Goal: Task Accomplishment & Management: Manage account settings

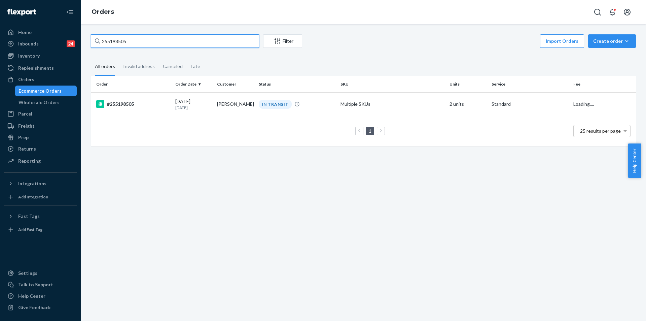
drag, startPoint x: 137, startPoint y: 40, endPoint x: 101, endPoint y: 39, distance: 35.7
click at [101, 39] on input "255198505" at bounding box center [175, 40] width 168 height 13
type input "[EMAIL_ADDRESS][DOMAIN_NAME]"
click at [247, 106] on td "[PERSON_NAME]" at bounding box center [235, 104] width 42 height 24
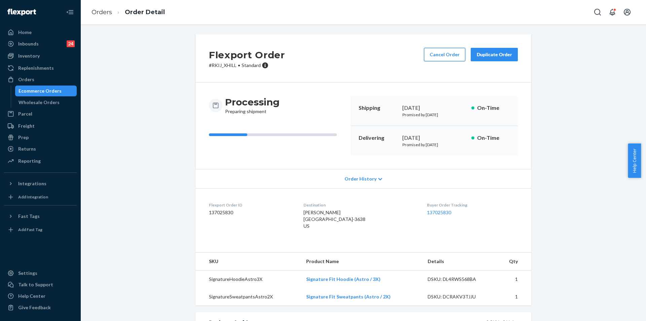
click at [444, 55] on button "Cancel Order" at bounding box center [444, 54] width 41 height 13
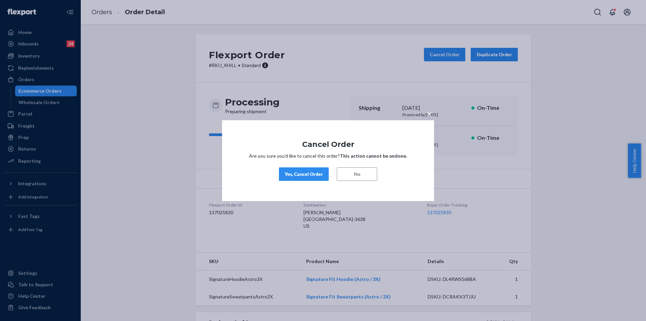
click at [309, 174] on div "Yes, Cancel Order" at bounding box center [304, 174] width 38 height 7
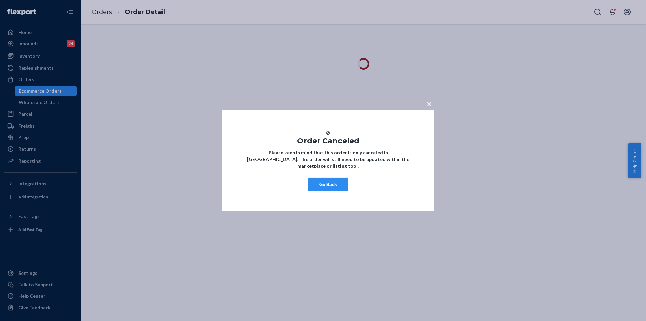
click at [332, 185] on button "Go Back" at bounding box center [328, 183] width 40 height 13
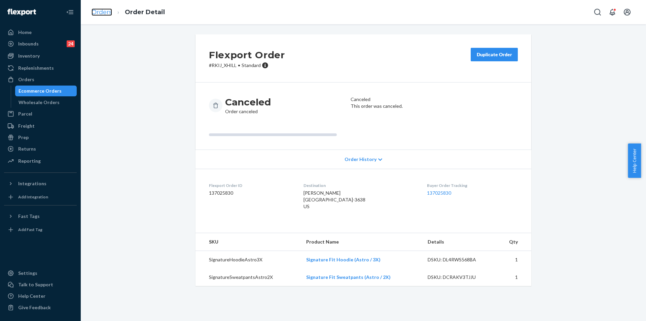
click at [101, 11] on link "Orders" at bounding box center [102, 11] width 21 height 7
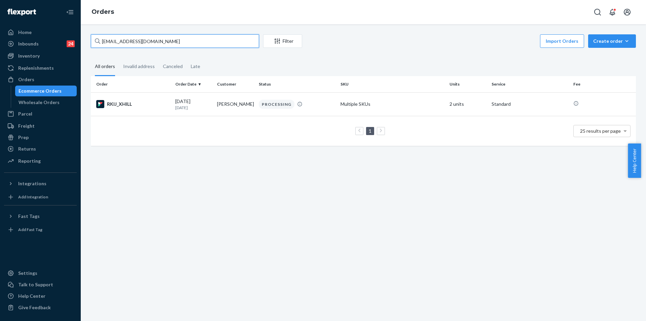
drag, startPoint x: 124, startPoint y: 42, endPoint x: 99, endPoint y: 41, distance: 24.3
click at [99, 41] on div "[EMAIL_ADDRESS][DOMAIN_NAME]" at bounding box center [175, 40] width 168 height 13
paste input "253762692"
type input "253762692"
click at [265, 107] on div "DELIVERED" at bounding box center [274, 104] width 31 height 9
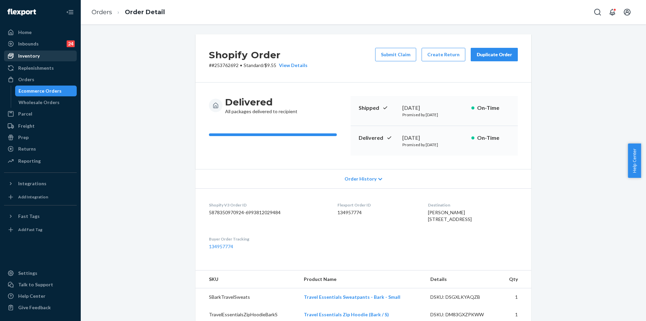
click at [42, 54] on div "Inventory" at bounding box center [40, 55] width 71 height 9
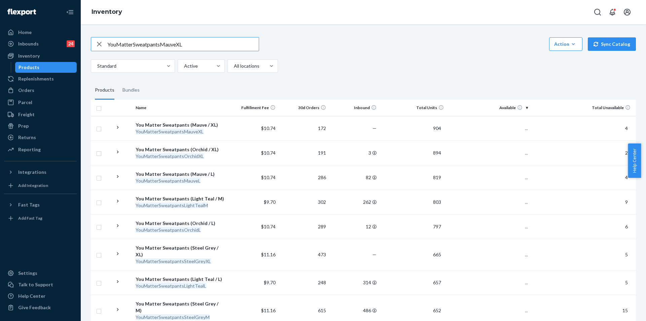
drag, startPoint x: 191, startPoint y: 42, endPoint x: 100, endPoint y: 45, distance: 91.3
click at [100, 45] on div "YouMatterSweatpantsMauveXL" at bounding box center [175, 43] width 168 height 13
type input "TravelEssentialsZipHoodieMoss2X"
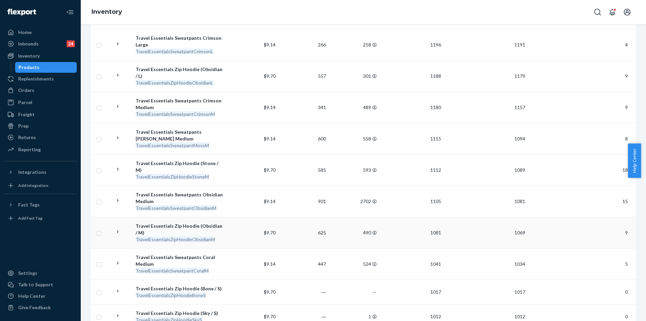
scroll to position [505, 0]
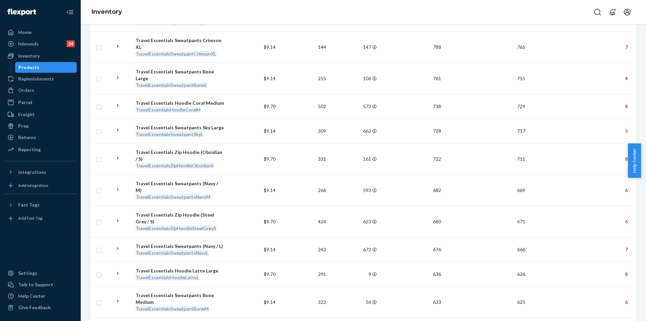
scroll to position [471, 0]
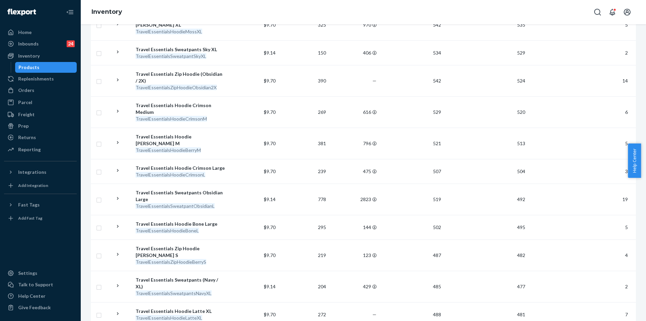
scroll to position [485, 0]
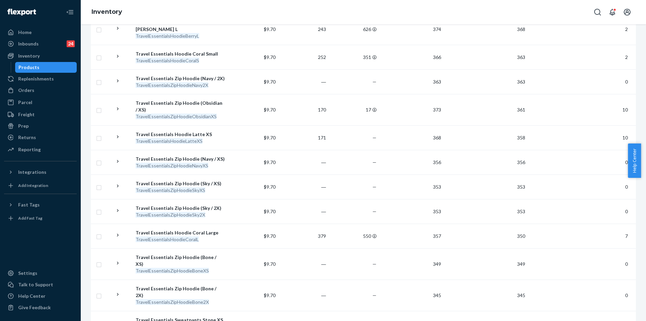
scroll to position [458, 0]
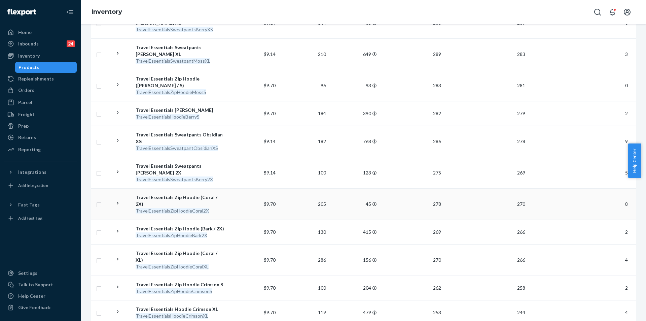
scroll to position [438, 0]
click at [367, 316] on div "TravelEssentialsZipHoodieMoss2X Action Create product Create bundle Bulk create…" at bounding box center [364, 172] width 566 height 297
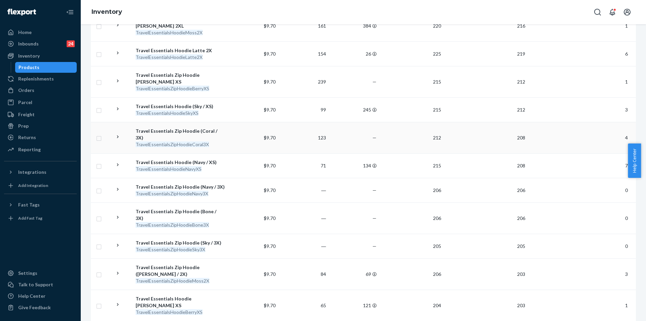
scroll to position [269, 0]
